Goal: Navigation & Orientation: Find specific page/section

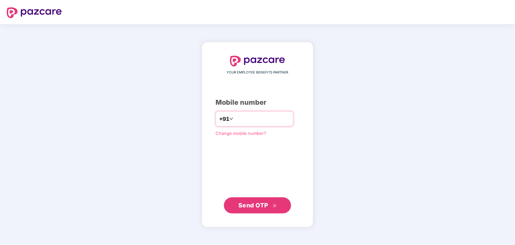
type input "**********"
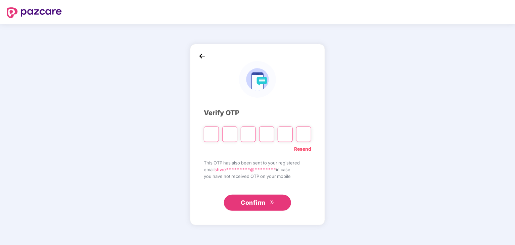
type input "*"
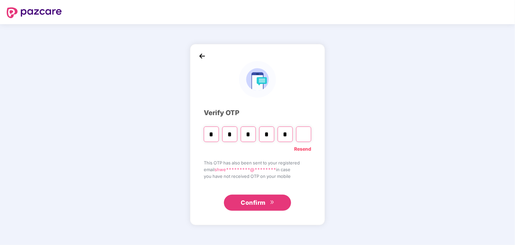
type input "*"
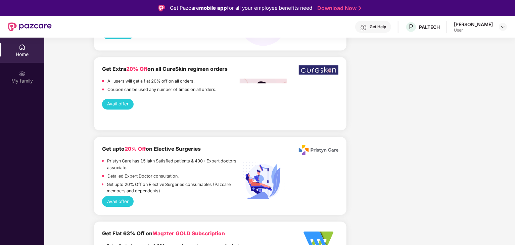
scroll to position [729, 0]
click at [504, 27] on img at bounding box center [502, 26] width 5 height 5
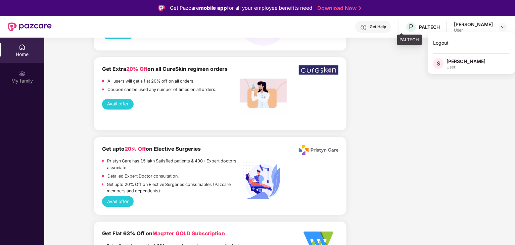
click at [419, 26] on div "PALTECH" at bounding box center [429, 27] width 21 height 6
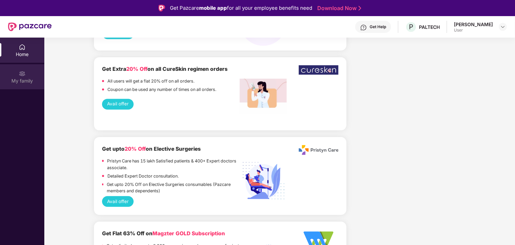
click at [30, 76] on div "My family" at bounding box center [22, 76] width 44 height 25
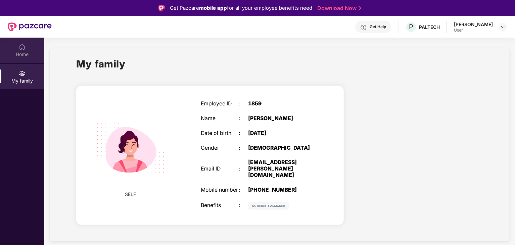
click at [21, 40] on div "Home" at bounding box center [22, 50] width 44 height 25
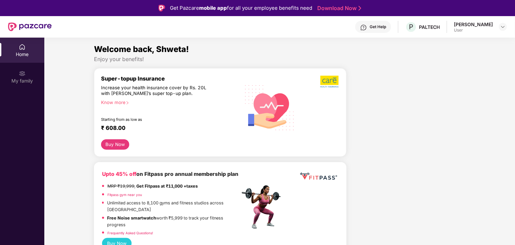
click at [372, 25] on div "Get Help" at bounding box center [378, 26] width 16 height 5
drag, startPoint x: 416, startPoint y: 29, endPoint x: 405, endPoint y: 26, distance: 11.2
click at [405, 26] on div "P PALTECH" at bounding box center [422, 27] width 35 height 12
click at [431, 28] on div "PALTECH" at bounding box center [429, 27] width 21 height 6
click at [457, 31] on div "User" at bounding box center [473, 30] width 39 height 5
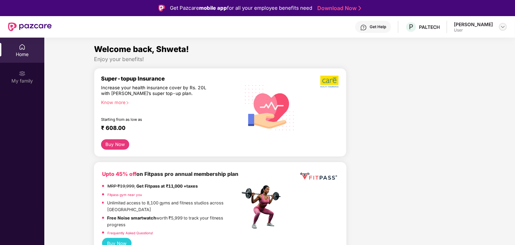
click at [503, 27] on img at bounding box center [502, 26] width 5 height 5
